Goal: Information Seeking & Learning: Learn about a topic

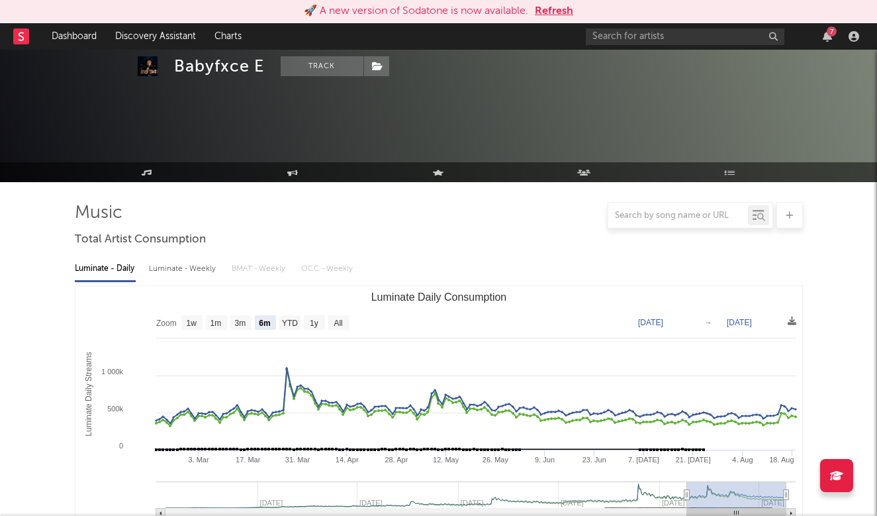
select select "6m"
select select "YTD"
select select "All"
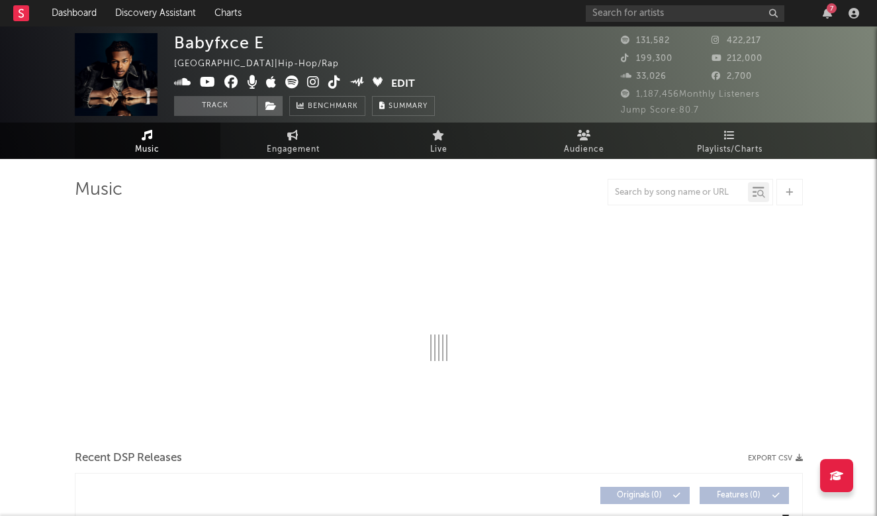
select select "6m"
